Goal: Information Seeking & Learning: Learn about a topic

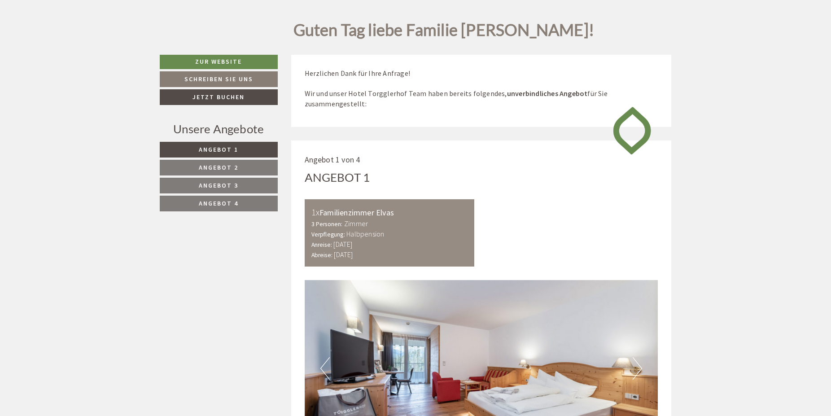
scroll to position [412, 0]
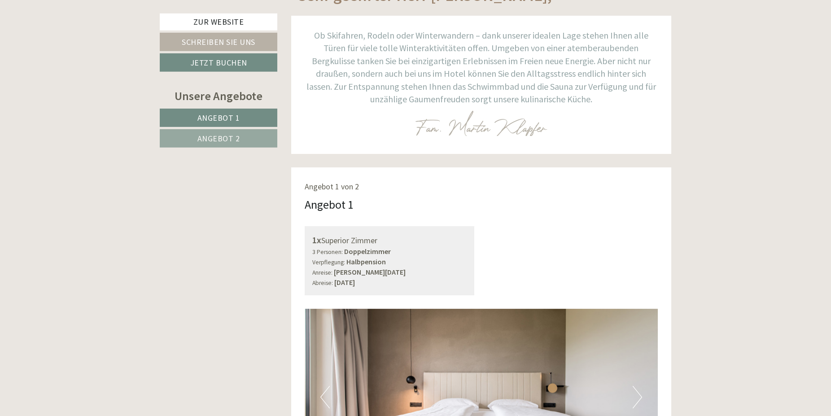
scroll to position [458, 0]
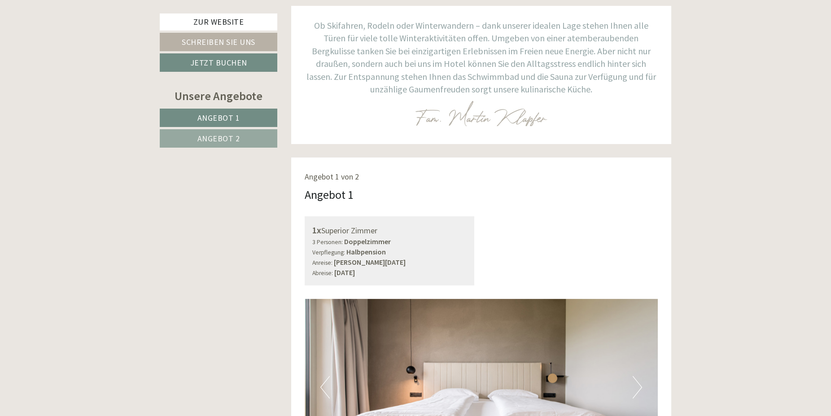
click at [226, 140] on span "Angebot 2" at bounding box center [218, 138] width 43 height 10
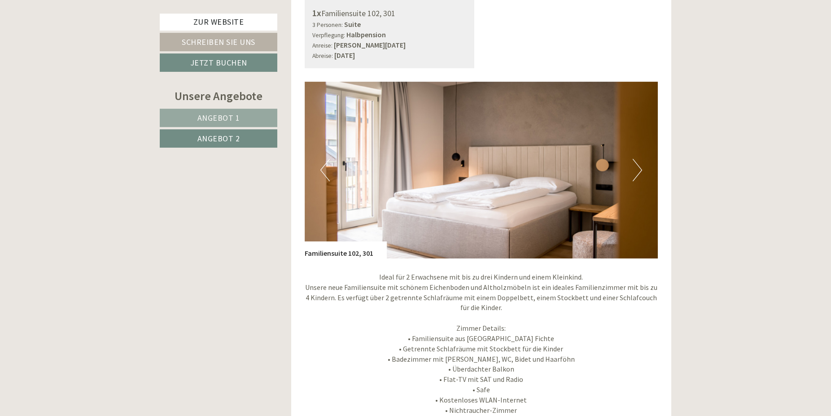
scroll to position [661, 0]
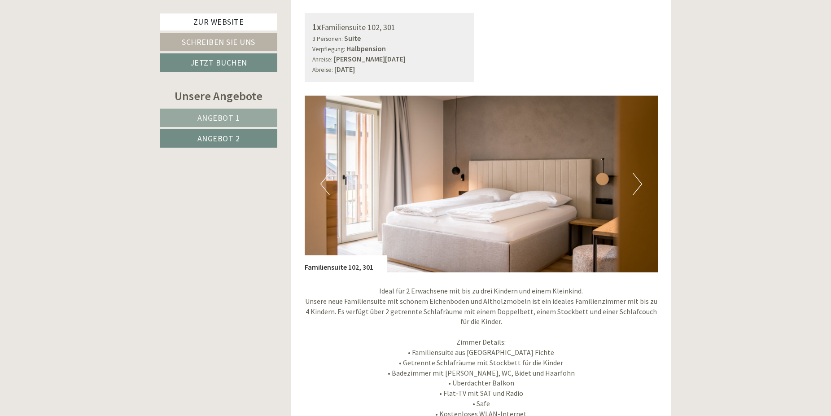
click at [218, 117] on span "Angebot 1" at bounding box center [218, 118] width 43 height 10
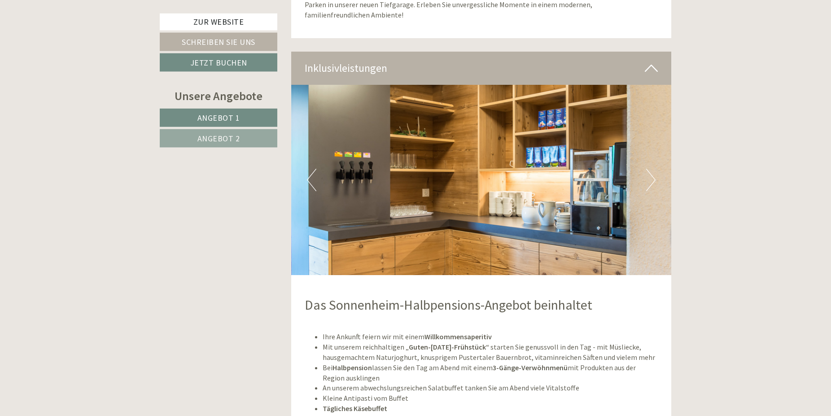
scroll to position [1576, 0]
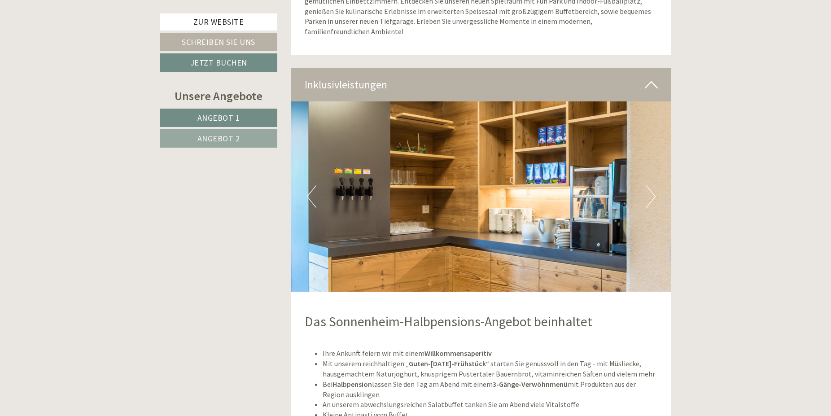
click at [653, 188] on button "Next" at bounding box center [650, 196] width 9 height 22
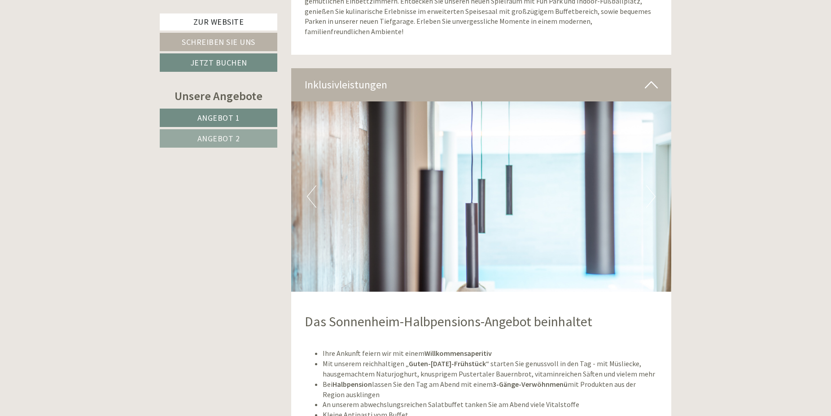
click at [651, 188] on button "Next" at bounding box center [650, 196] width 9 height 22
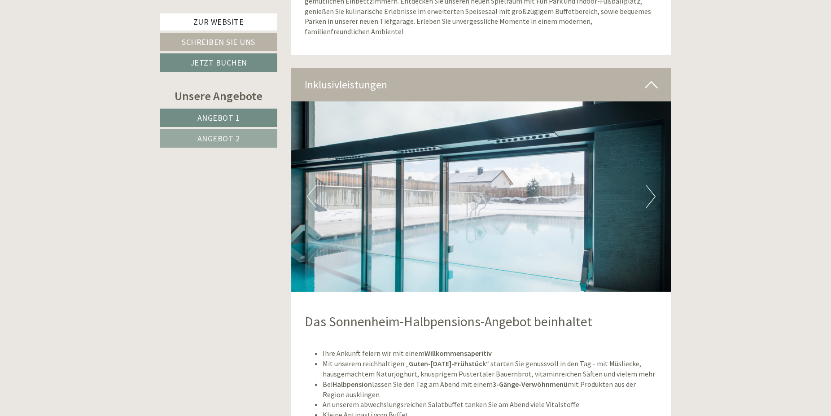
click at [651, 188] on button "Next" at bounding box center [650, 196] width 9 height 22
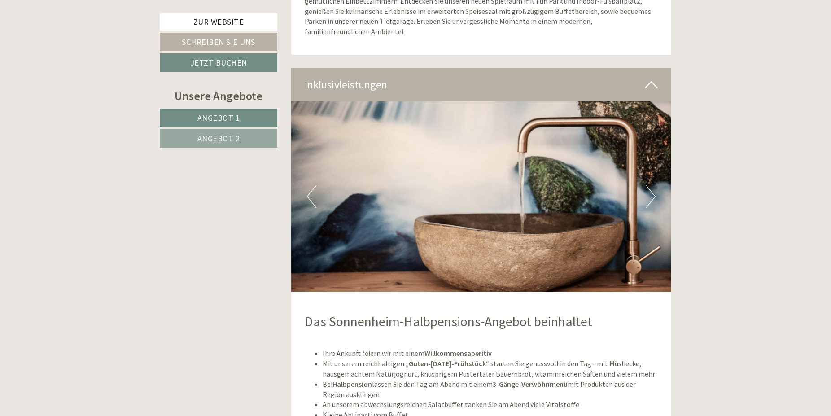
click at [651, 188] on button "Next" at bounding box center [650, 196] width 9 height 22
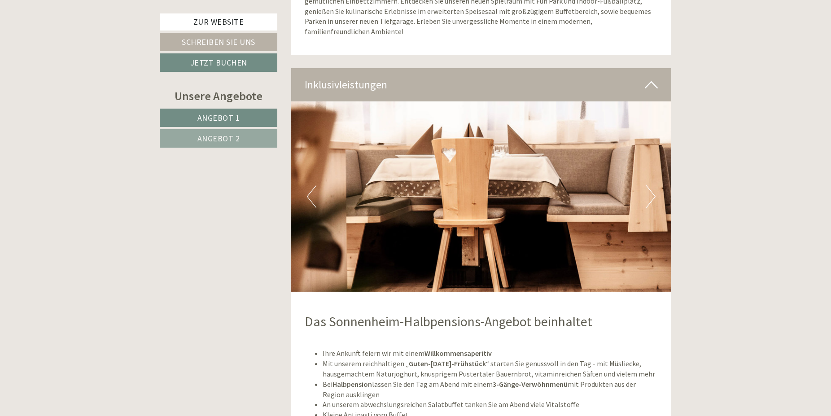
click at [651, 188] on button "Next" at bounding box center [650, 196] width 9 height 22
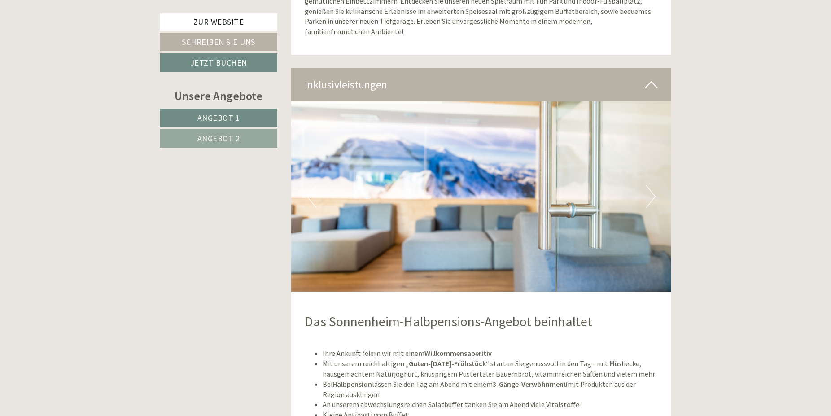
click at [651, 188] on button "Next" at bounding box center [650, 196] width 9 height 22
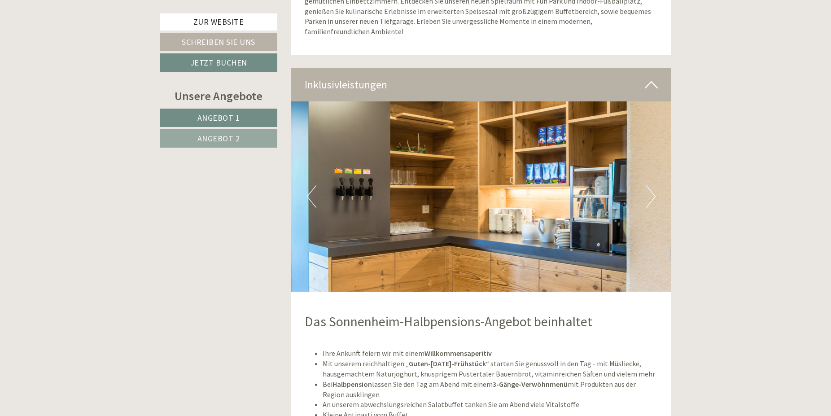
click at [651, 188] on button "Next" at bounding box center [650, 196] width 9 height 22
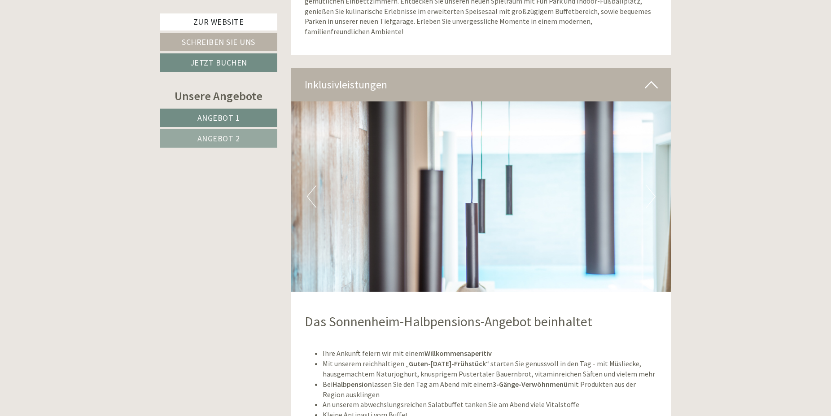
click at [651, 188] on button "Next" at bounding box center [650, 196] width 9 height 22
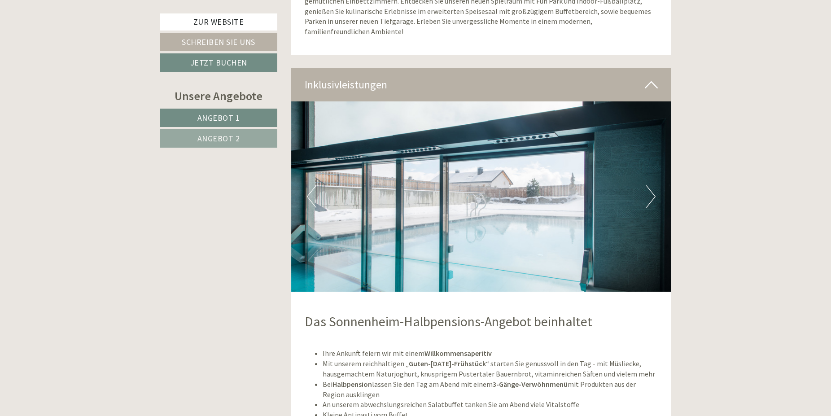
click at [651, 188] on button "Next" at bounding box center [650, 196] width 9 height 22
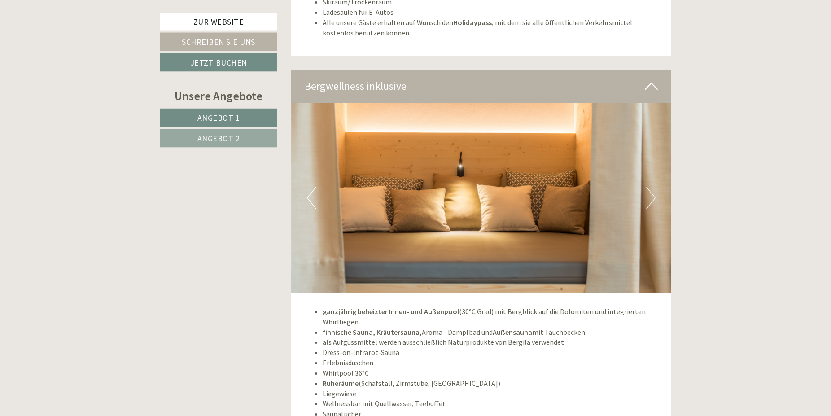
scroll to position [2080, 0]
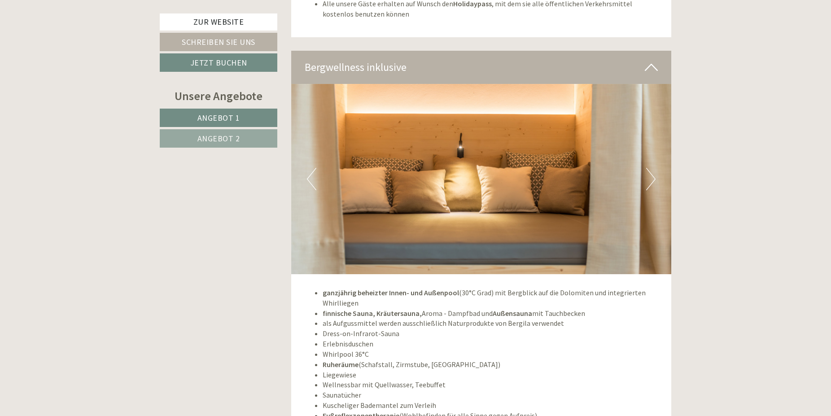
click at [647, 176] on button "Next" at bounding box center [650, 179] width 9 height 22
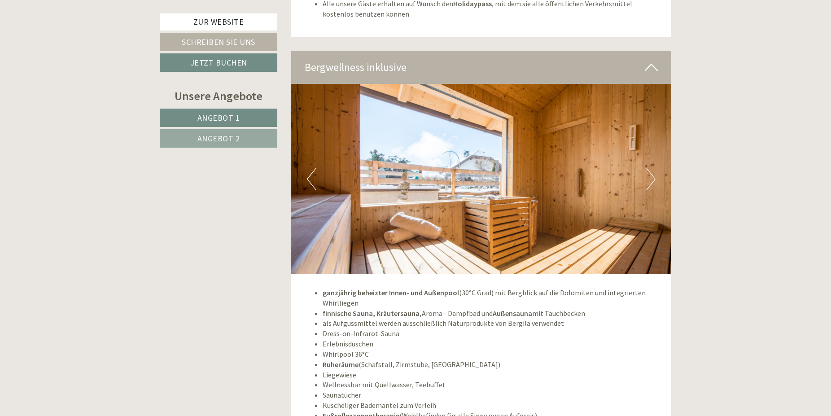
click at [647, 176] on button "Next" at bounding box center [650, 179] width 9 height 22
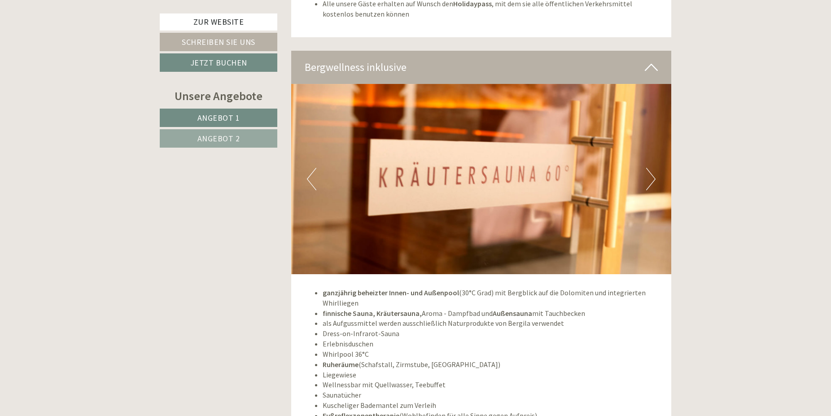
click at [647, 176] on button "Next" at bounding box center [650, 179] width 9 height 22
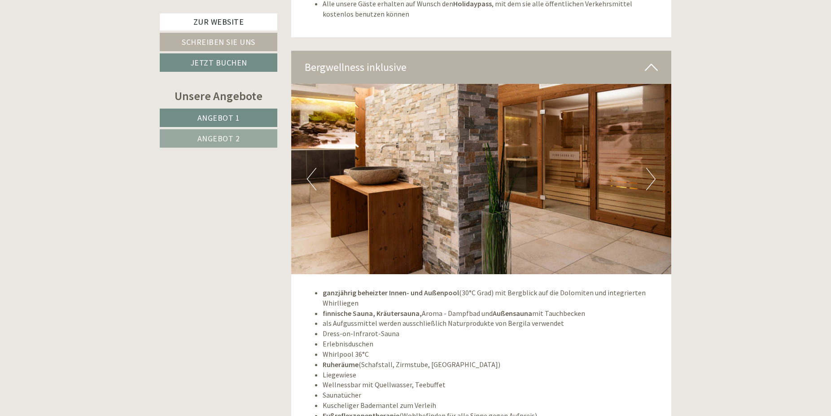
click at [647, 176] on button "Next" at bounding box center [650, 179] width 9 height 22
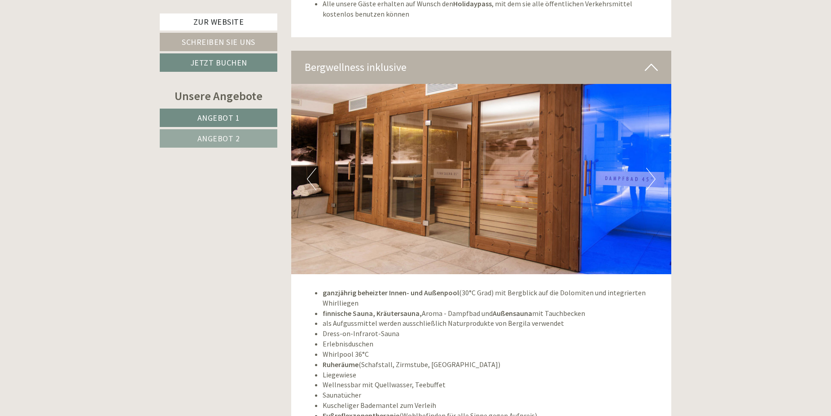
click at [647, 176] on button "Next" at bounding box center [650, 179] width 9 height 22
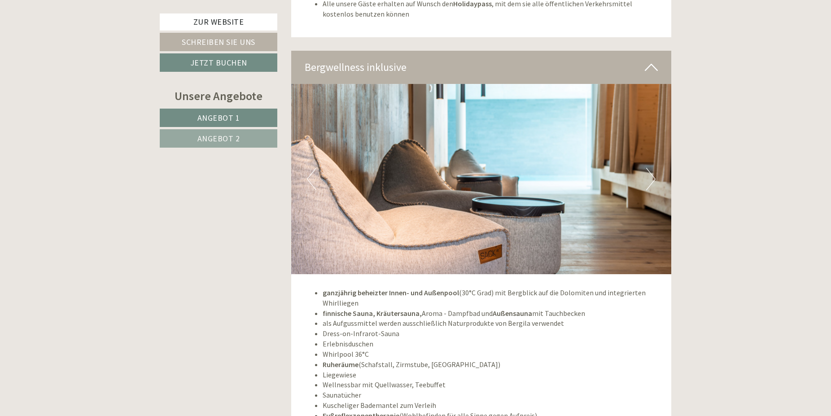
click at [647, 176] on button "Next" at bounding box center [650, 179] width 9 height 22
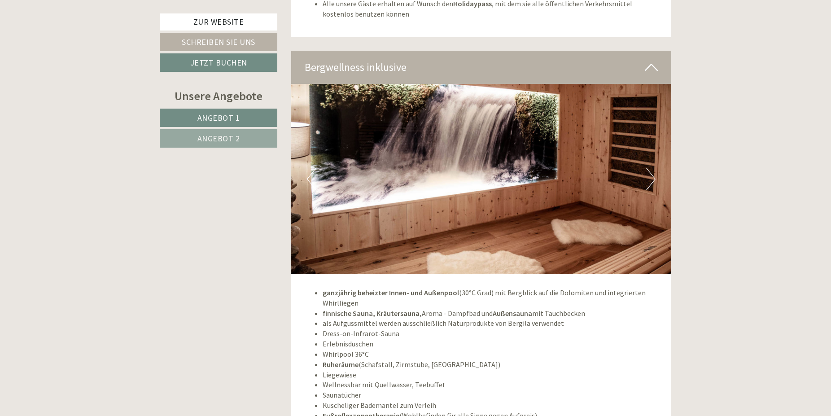
click at [647, 176] on button "Next" at bounding box center [650, 179] width 9 height 22
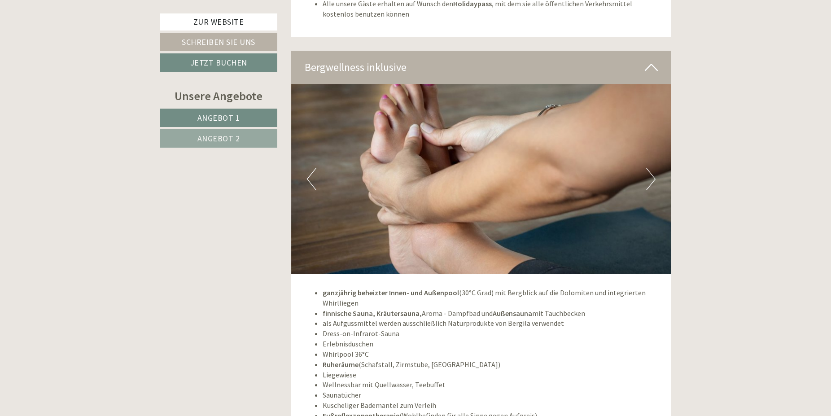
click at [647, 176] on button "Next" at bounding box center [650, 179] width 9 height 22
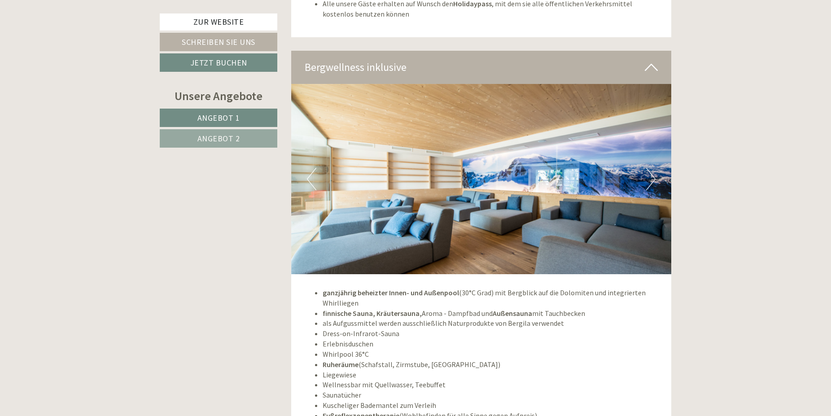
click at [647, 176] on button "Next" at bounding box center [650, 179] width 9 height 22
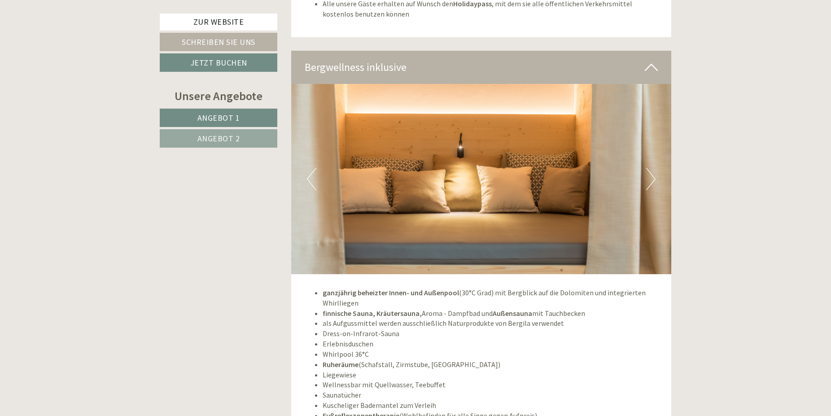
click at [647, 176] on button "Next" at bounding box center [650, 179] width 9 height 22
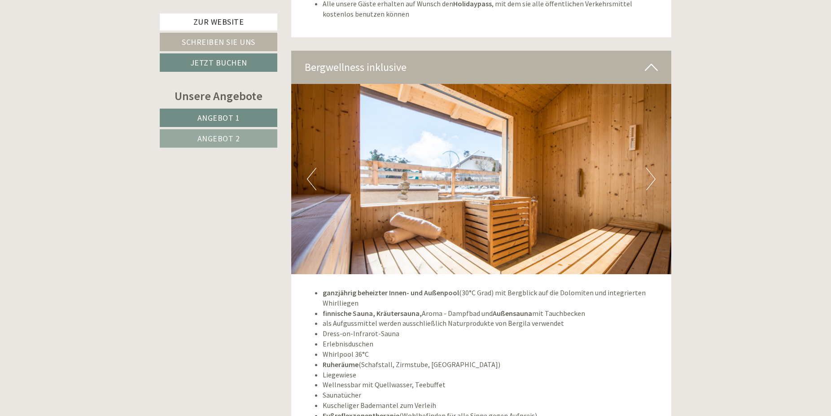
click at [647, 176] on button "Next" at bounding box center [650, 179] width 9 height 22
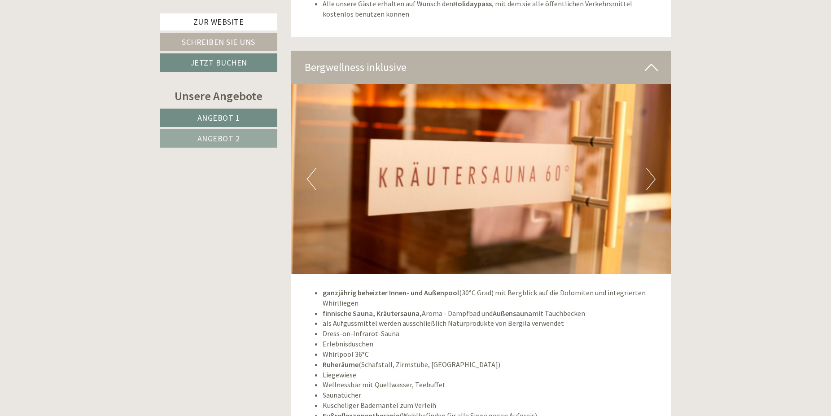
click at [647, 176] on button "Next" at bounding box center [650, 179] width 9 height 22
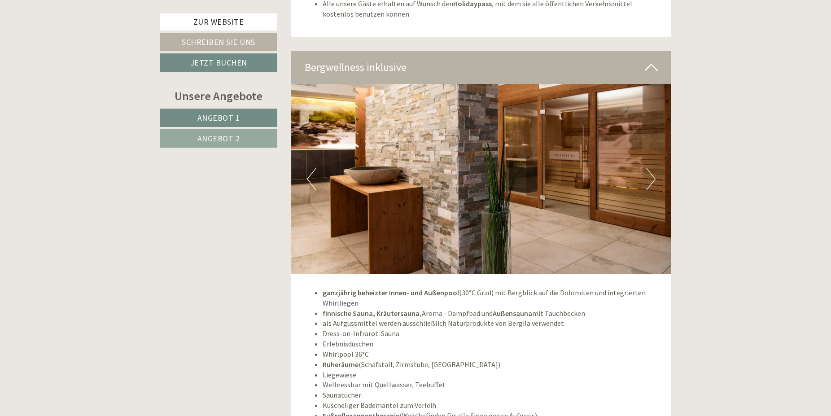
click at [647, 176] on button "Next" at bounding box center [650, 179] width 9 height 22
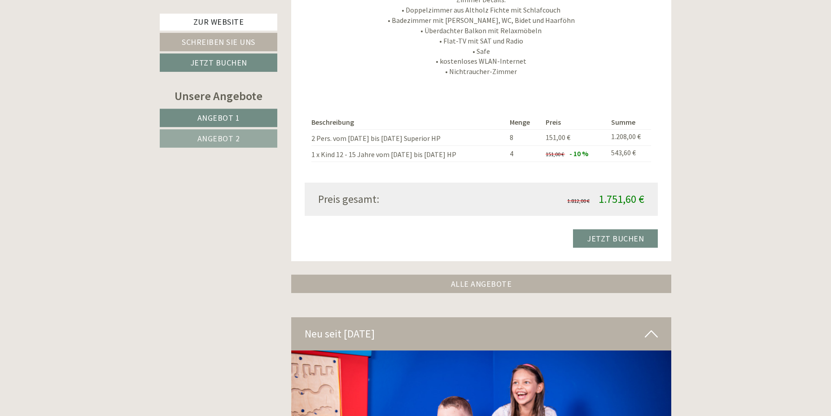
scroll to position [981, 0]
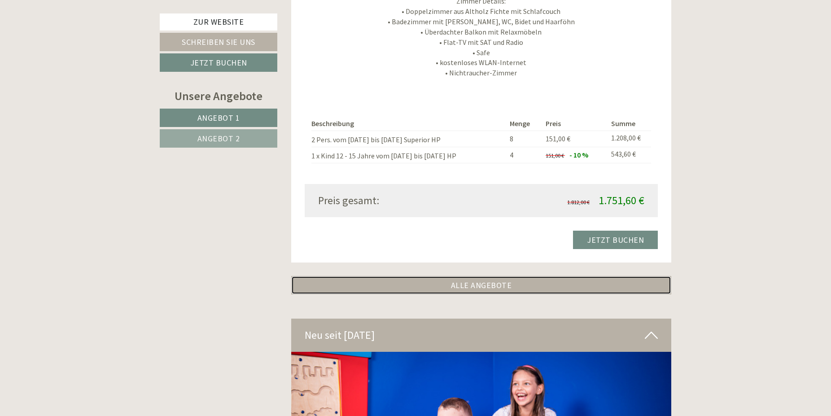
click at [490, 285] on link "ALLE ANGEBOTE" at bounding box center [481, 285] width 381 height 18
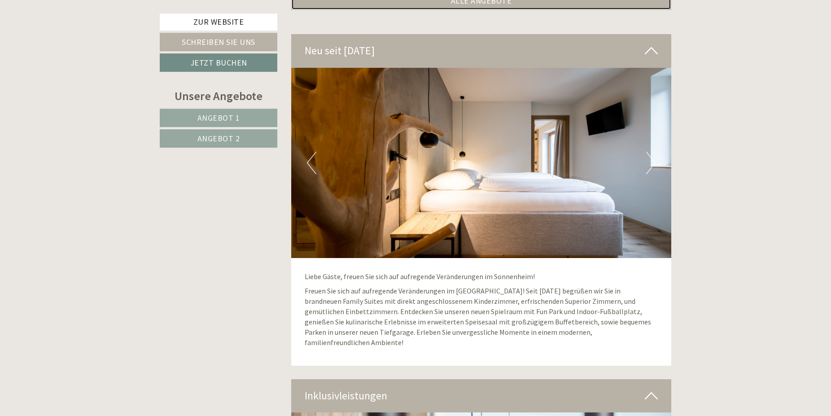
scroll to position [1942, 0]
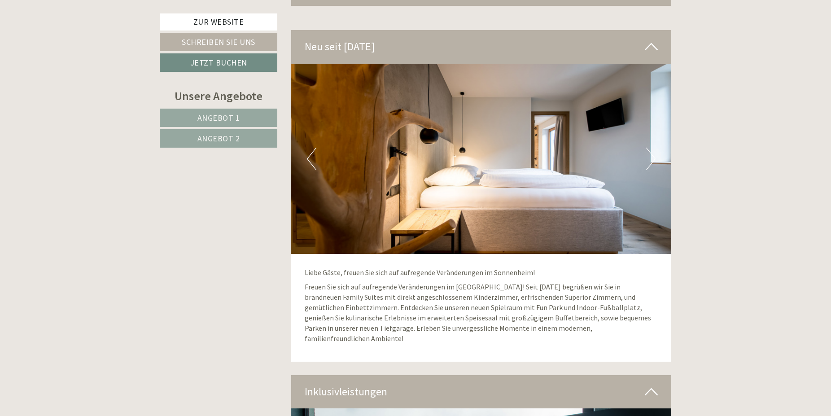
click at [647, 158] on button "Next" at bounding box center [650, 159] width 9 height 22
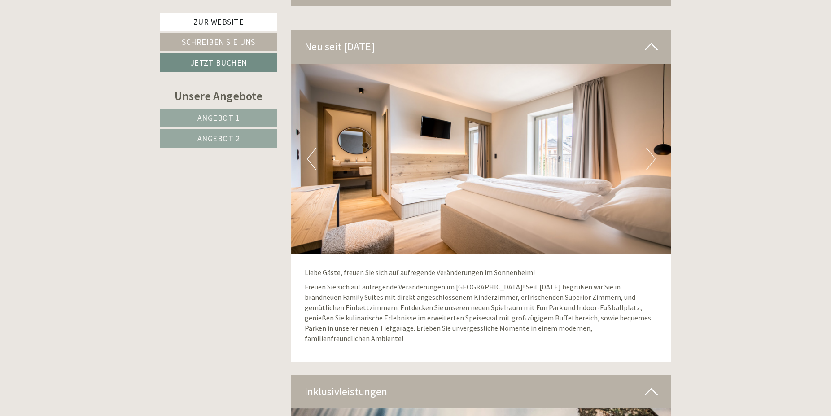
click at [647, 158] on button "Next" at bounding box center [650, 159] width 9 height 22
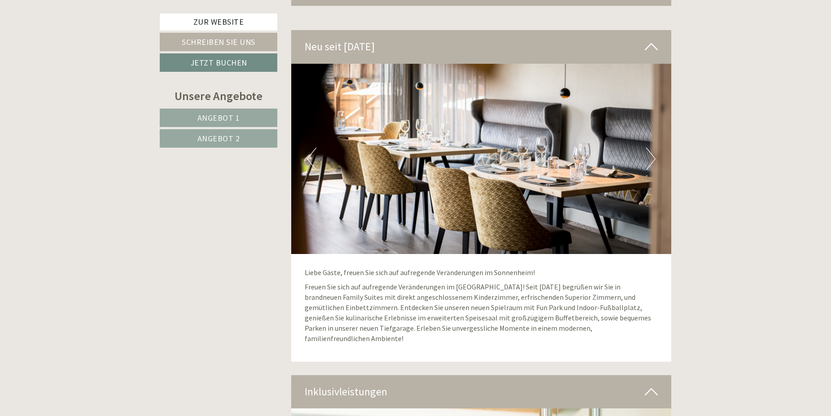
click at [647, 158] on button "Next" at bounding box center [650, 159] width 9 height 22
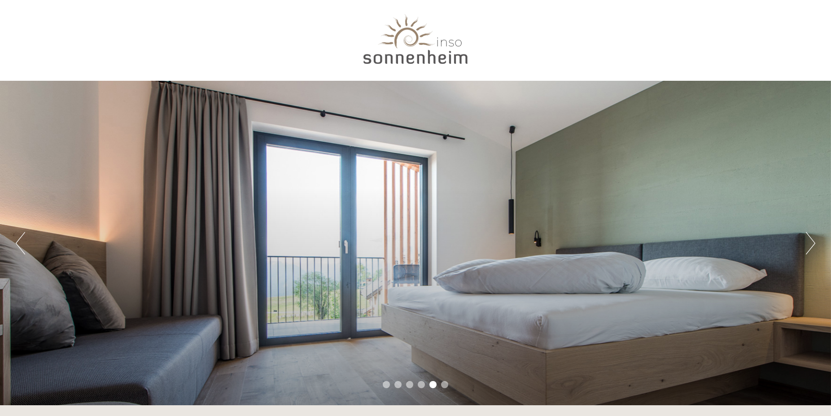
scroll to position [92, 0]
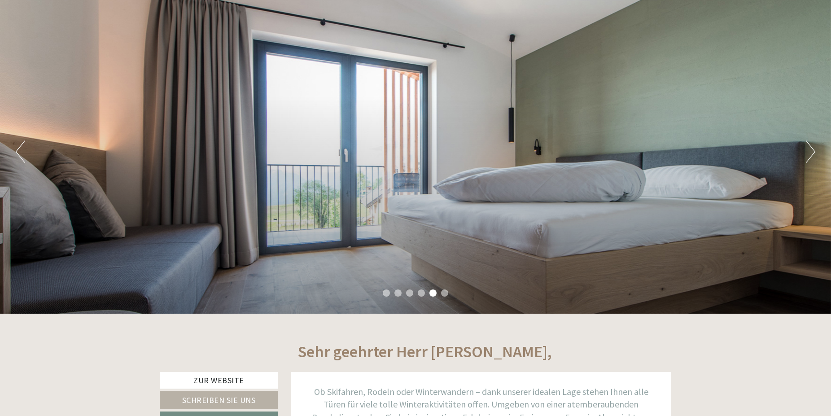
click at [811, 156] on button "Next" at bounding box center [810, 151] width 9 height 22
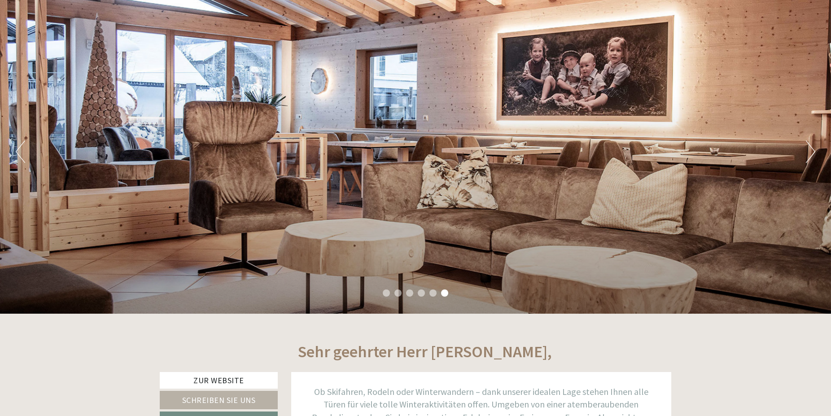
click at [811, 156] on button "Next" at bounding box center [810, 151] width 9 height 22
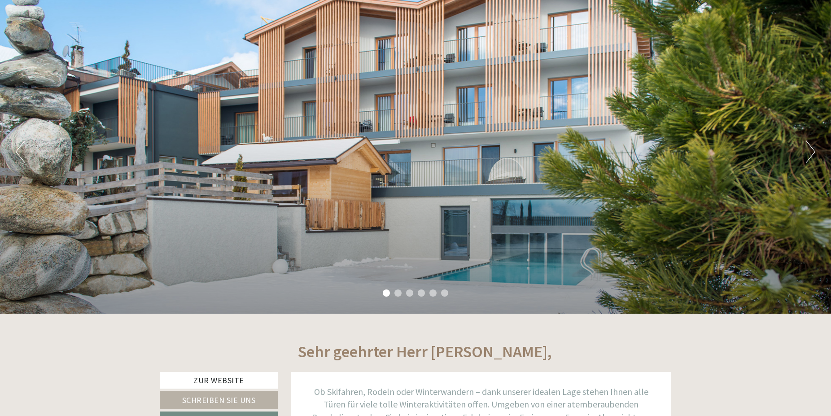
click at [811, 156] on button "Next" at bounding box center [810, 151] width 9 height 22
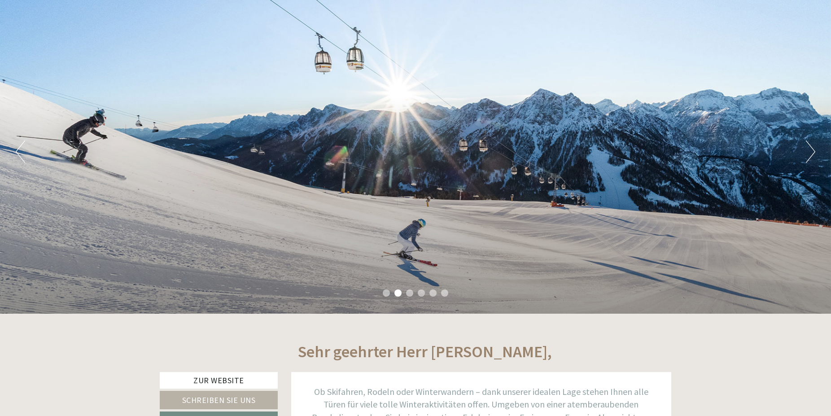
click at [811, 156] on button "Next" at bounding box center [810, 151] width 9 height 22
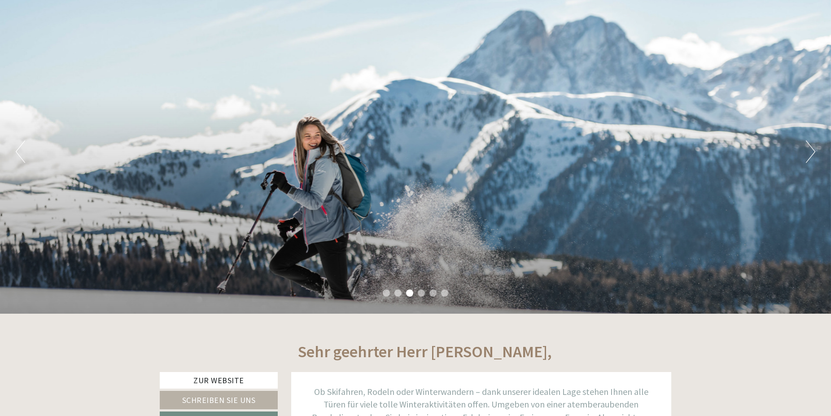
click at [811, 156] on button "Next" at bounding box center [810, 151] width 9 height 22
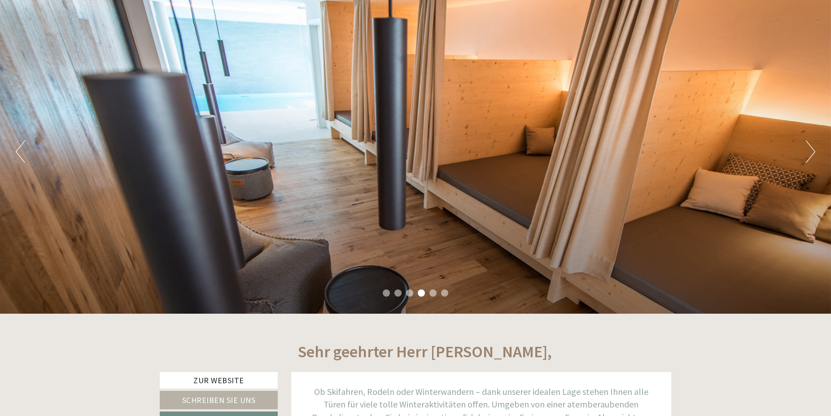
click at [811, 156] on button "Next" at bounding box center [810, 151] width 9 height 22
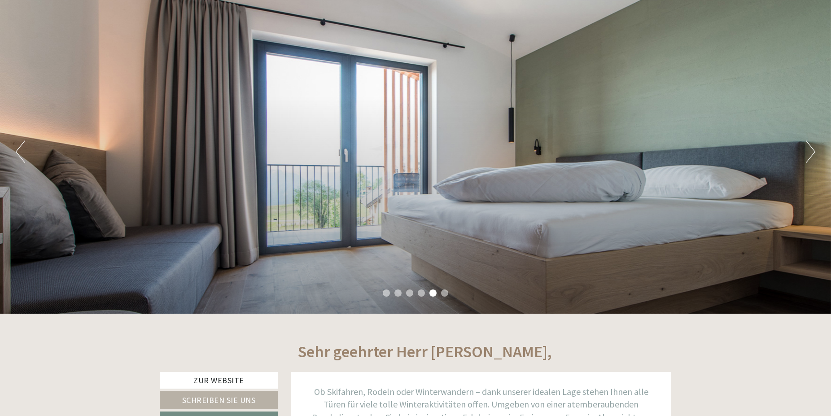
click at [811, 156] on button "Next" at bounding box center [810, 151] width 9 height 22
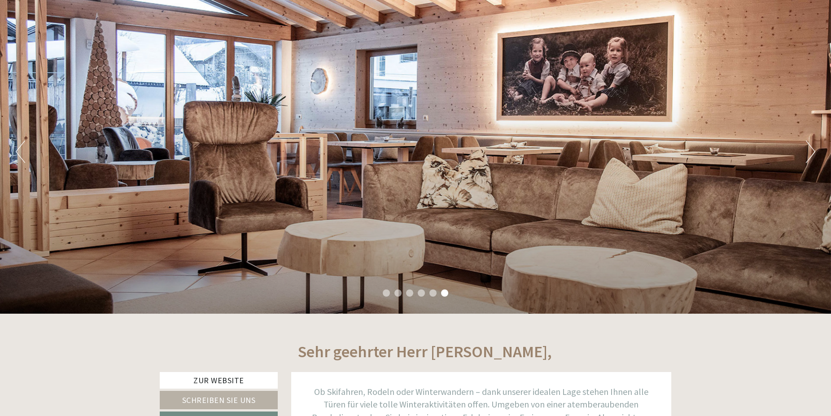
click at [811, 156] on button "Next" at bounding box center [810, 151] width 9 height 22
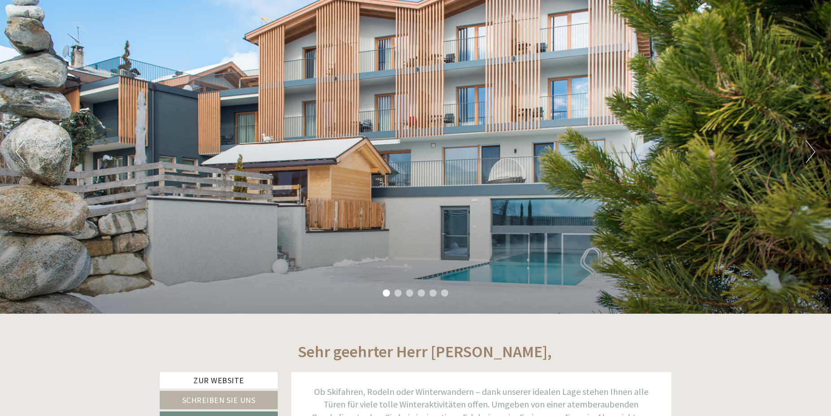
click at [811, 156] on button "Next" at bounding box center [810, 151] width 9 height 22
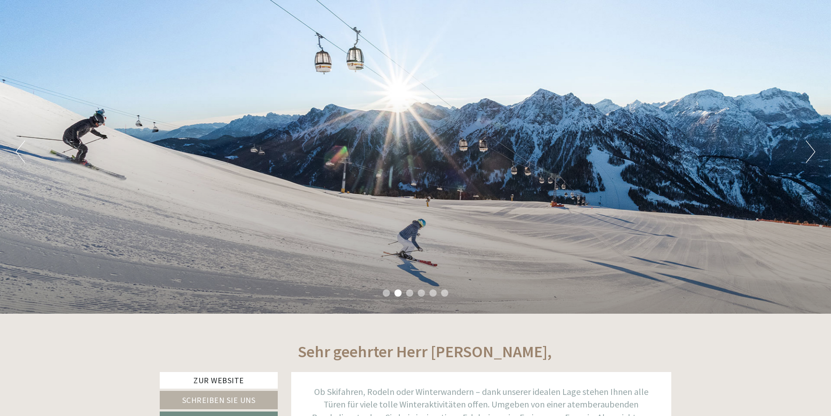
click at [811, 156] on button "Next" at bounding box center [810, 151] width 9 height 22
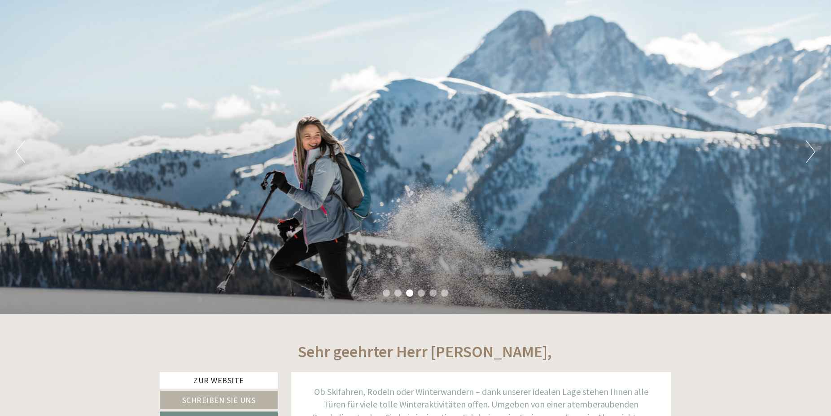
click at [811, 156] on button "Next" at bounding box center [810, 151] width 9 height 22
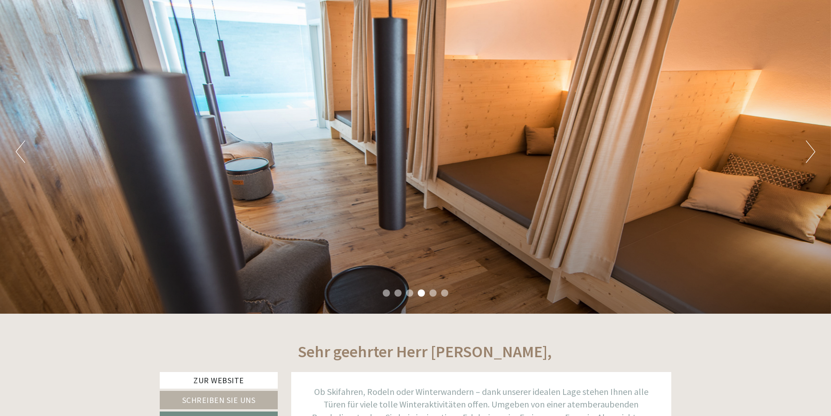
click at [811, 156] on button "Next" at bounding box center [810, 151] width 9 height 22
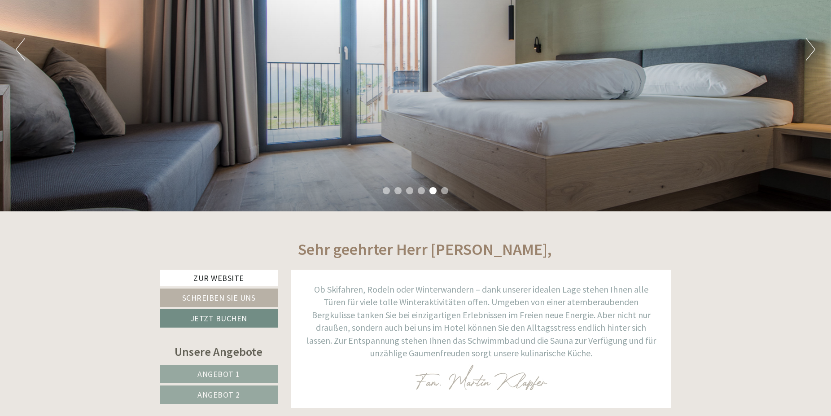
scroll to position [229, 0]
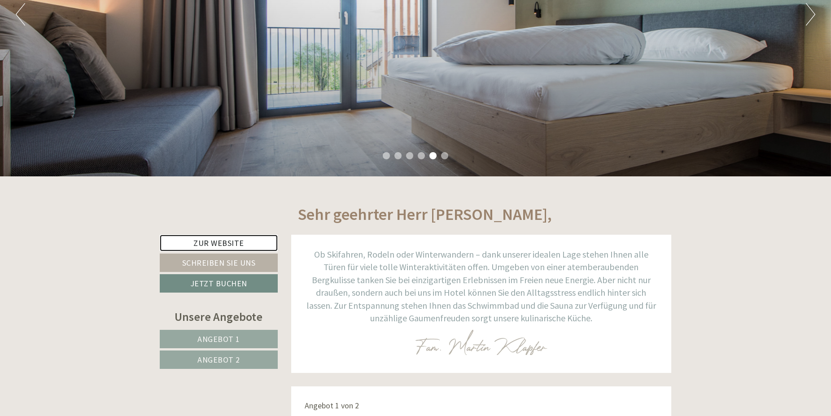
click at [201, 240] on link "Zur Website" at bounding box center [219, 243] width 118 height 17
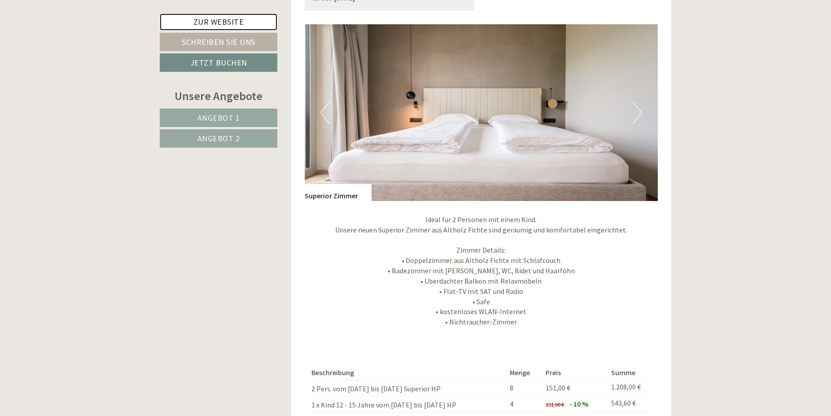
scroll to position [778, 0]
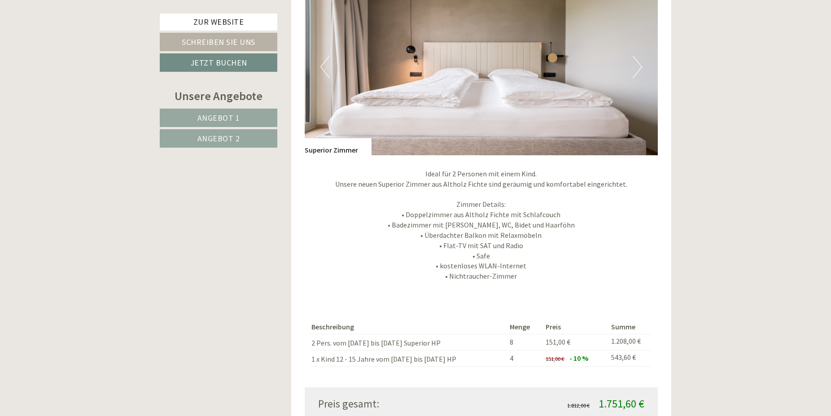
click at [635, 71] on button "Next" at bounding box center [637, 67] width 9 height 22
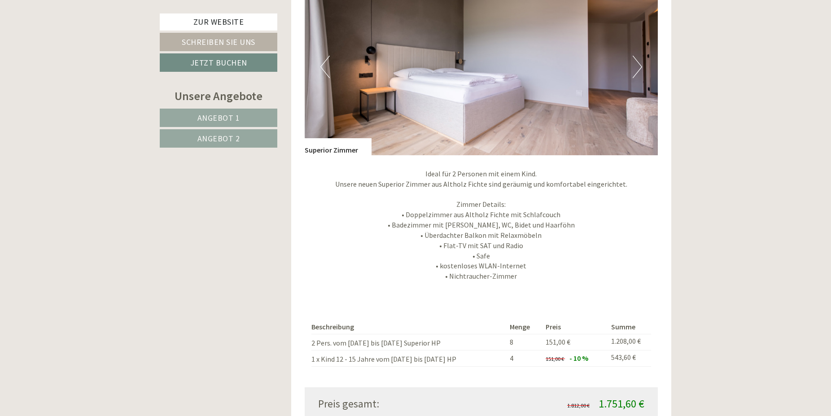
click at [635, 71] on button "Next" at bounding box center [637, 67] width 9 height 22
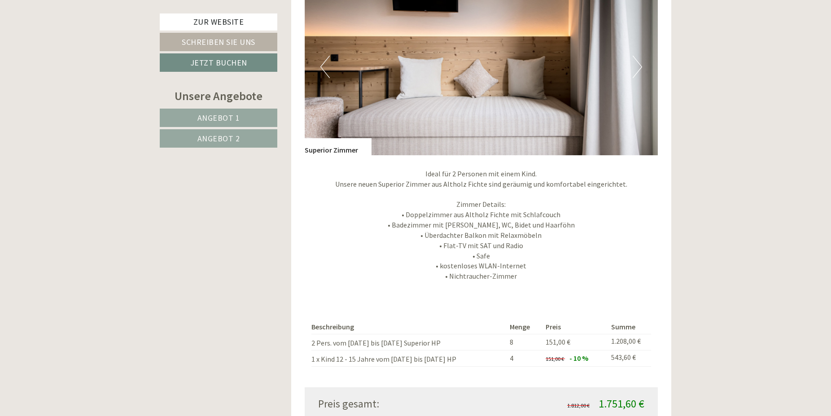
click at [635, 71] on button "Next" at bounding box center [637, 67] width 9 height 22
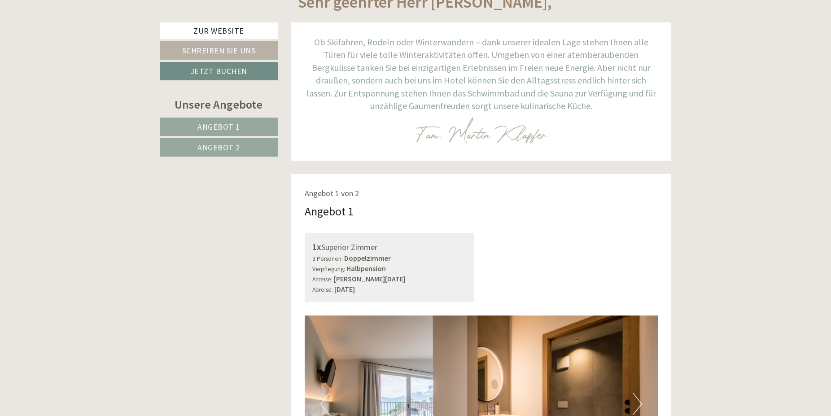
scroll to position [458, 0]
